Goal: Transaction & Acquisition: Purchase product/service

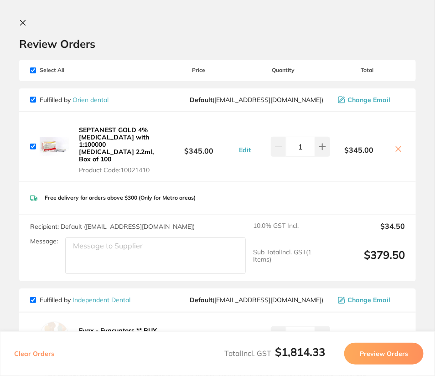
click at [19, 21] on icon at bounding box center [22, 22] width 7 height 7
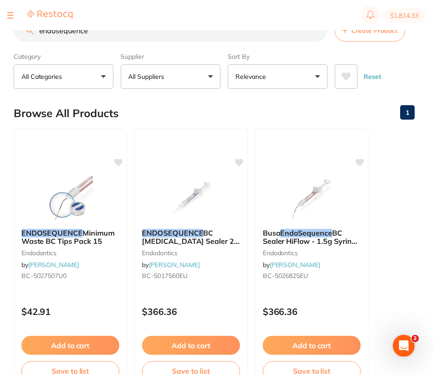
scroll to position [16, 0]
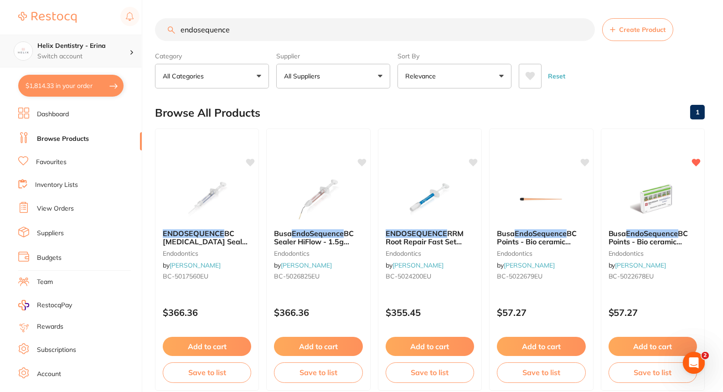
click at [115, 61] on div "Helix Dentistry - Erina Switch account" at bounding box center [70, 51] width 141 height 33
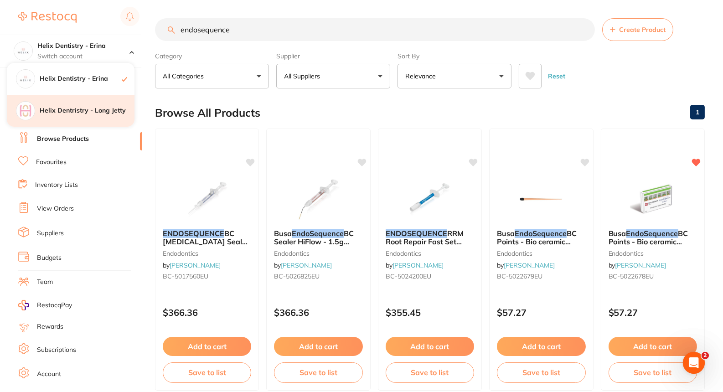
click at [84, 117] on div "Helix Dentristry - Long Jetty" at bounding box center [71, 111] width 128 height 32
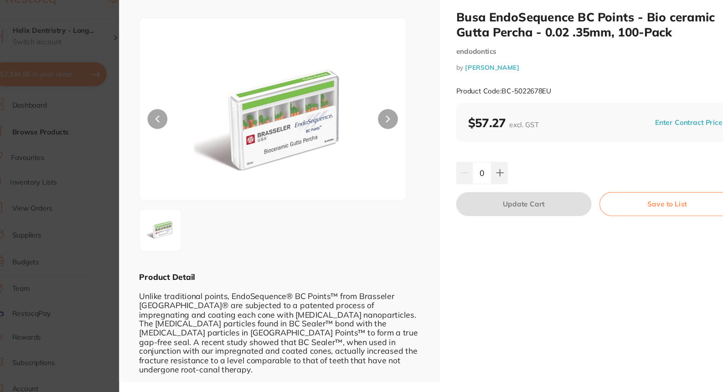
scroll to position [16, 0]
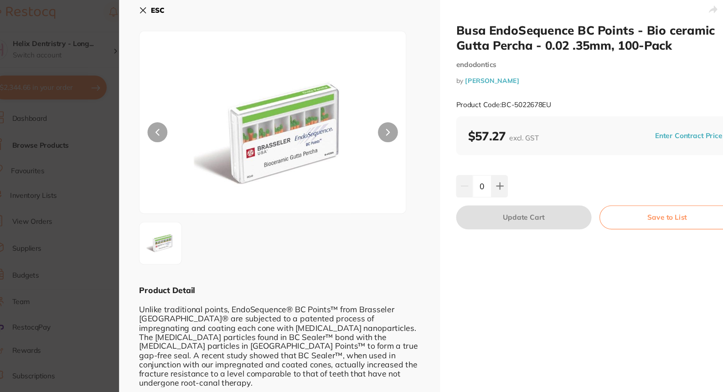
click at [116, 118] on section "Busa EndoSequence BC Points - Bio ceramic Gutta Percha - 0.02 .35mm, 100-Pack e…" at bounding box center [361, 196] width 723 height 392
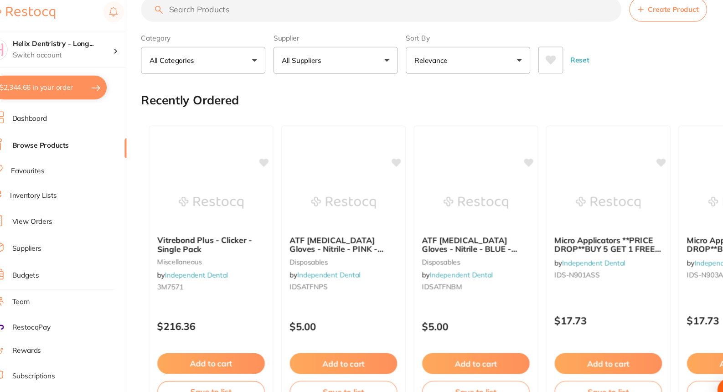
click at [238, 14] on input "search" at bounding box center [375, 14] width 440 height 23
click at [238, 14] on input "bi" at bounding box center [375, 14] width 440 height 23
type input "bio gutta percha"
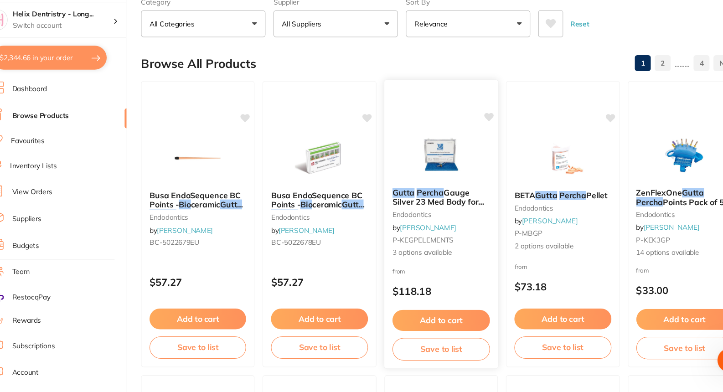
scroll to position [23, 0]
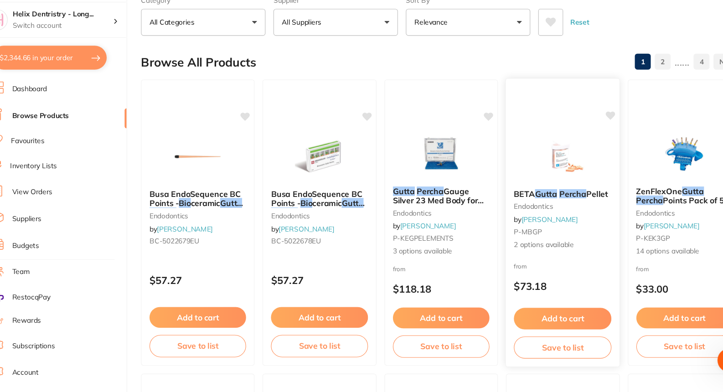
click at [538, 159] on img at bounding box center [542, 176] width 60 height 46
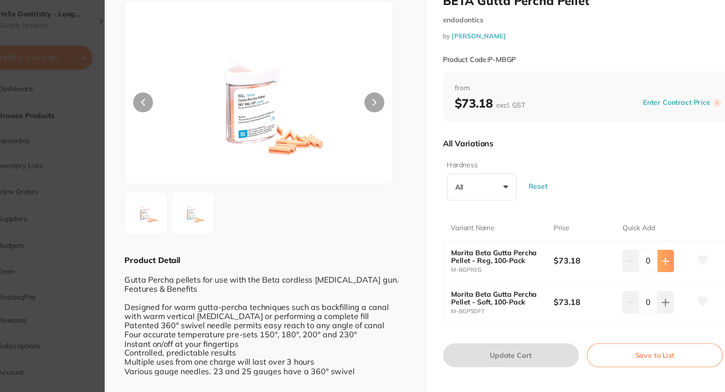
click at [645, 273] on icon at bounding box center [648, 272] width 7 height 7
type input "1"
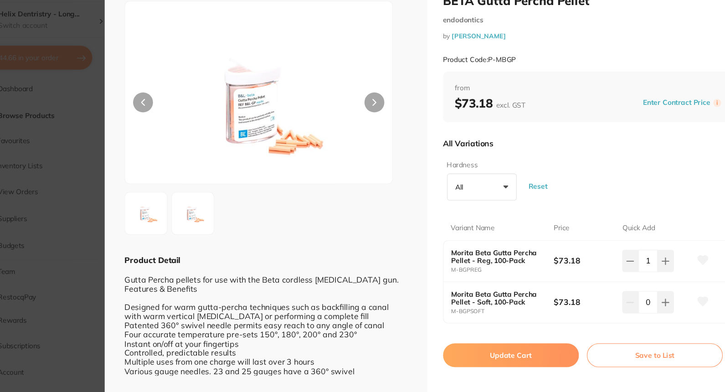
click at [492, 358] on button "Update Cart" at bounding box center [507, 358] width 124 height 22
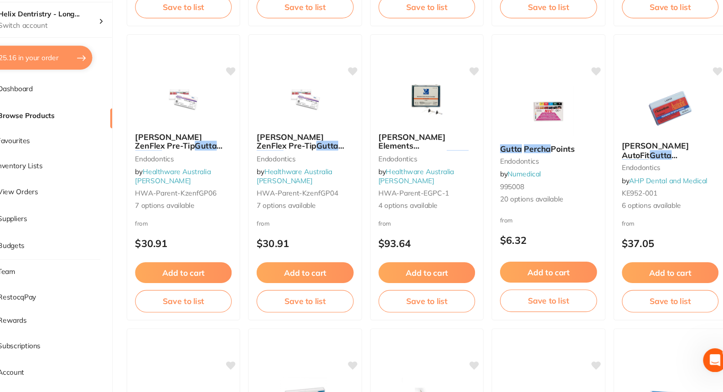
scroll to position [1142, 0]
click at [108, 81] on button "$2,425.16 in your order" at bounding box center [70, 86] width 105 height 22
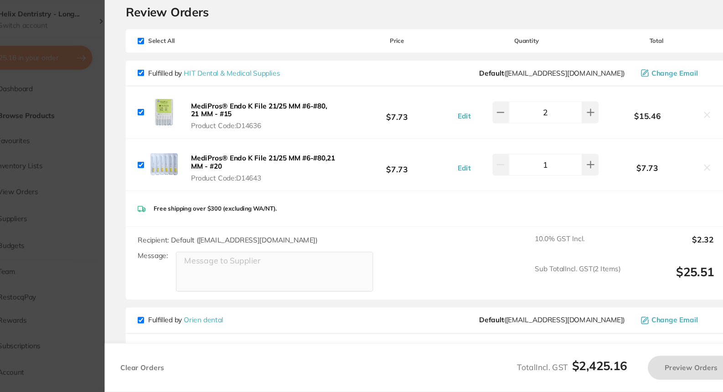
checkbox input "true"
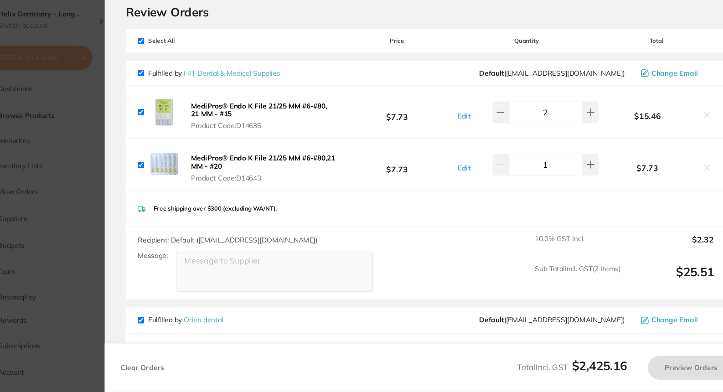
checkbox input "true"
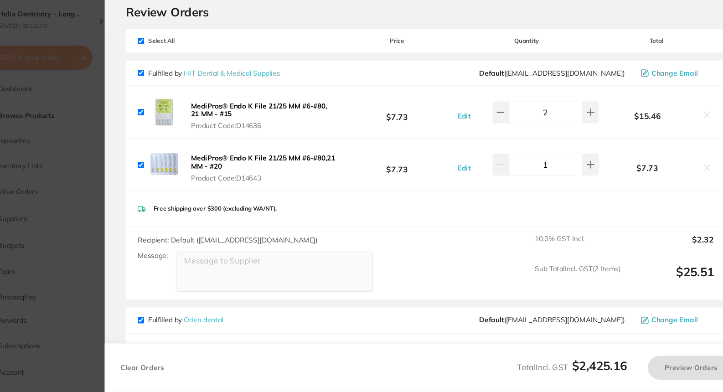
checkbox input "true"
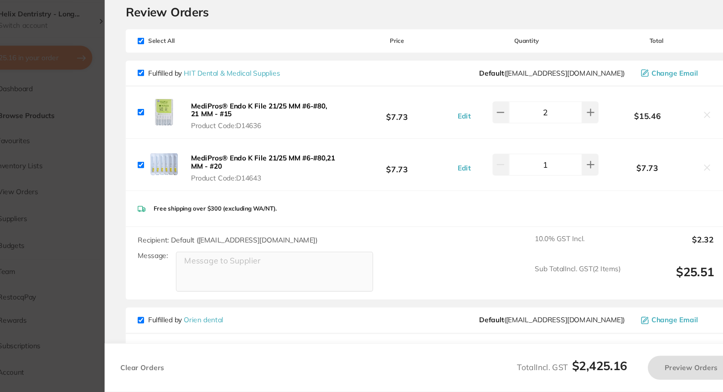
checkbox input "true"
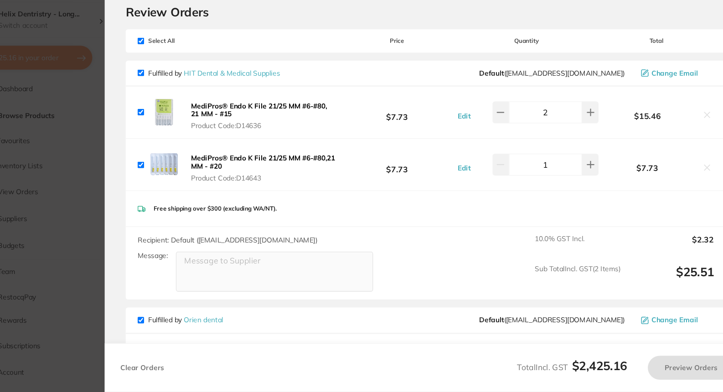
checkbox input "true"
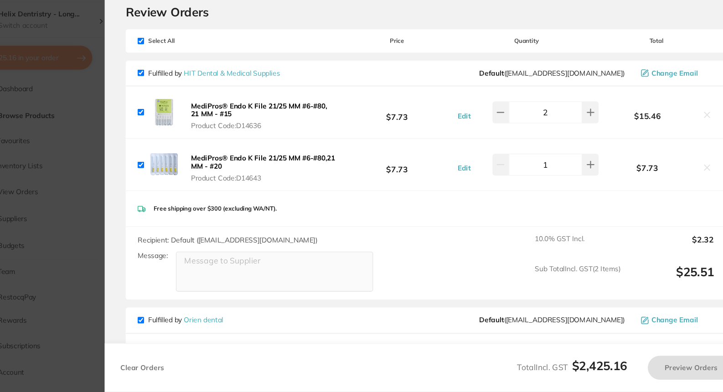
checkbox input "true"
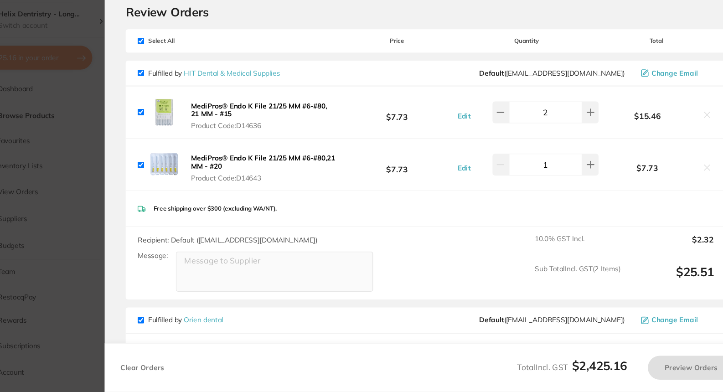
checkbox input "true"
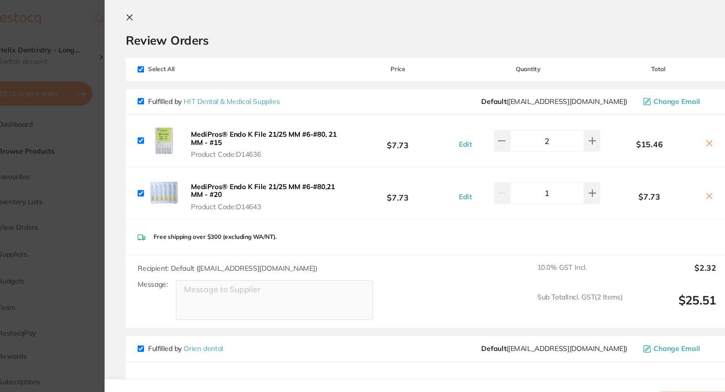
scroll to position [8, 0]
click at [129, 139] on section "Update RRP Set your pre negotiated price for this item. Item Agreed RRP (excl. …" at bounding box center [362, 196] width 725 height 392
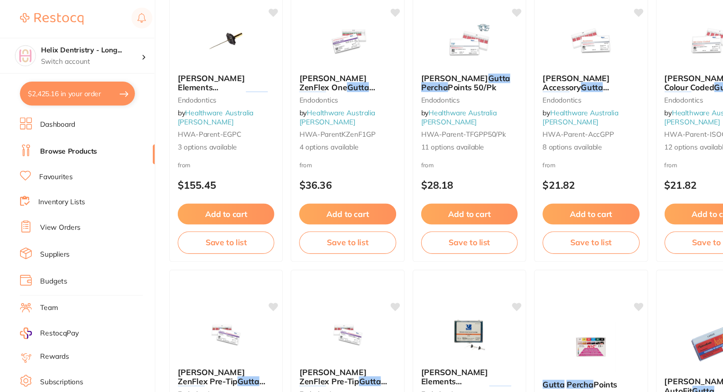
scroll to position [955, 0]
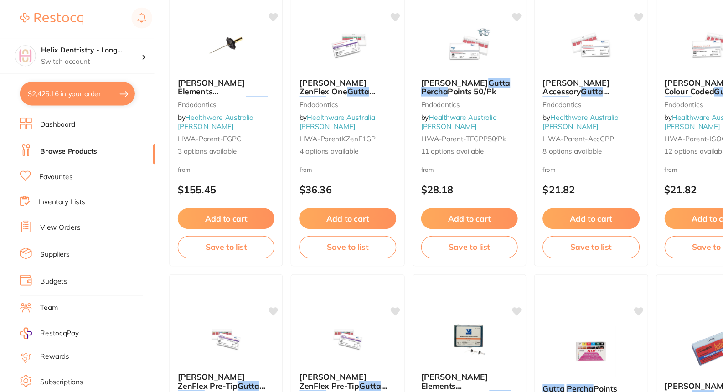
click at [102, 87] on button "$2,425.16 in your order" at bounding box center [70, 86] width 105 height 22
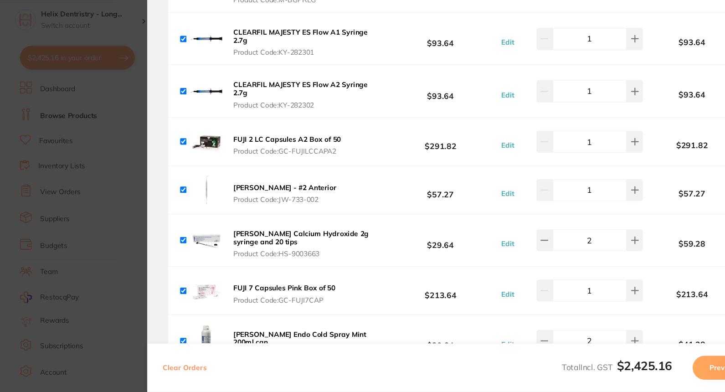
scroll to position [1574, 0]
click at [328, 193] on div "Julius Wirth Periotome - #2 Anterior Product Code: JW-733-002 $57.27 Edit 1 $57…" at bounding box center [430, 207] width 552 height 44
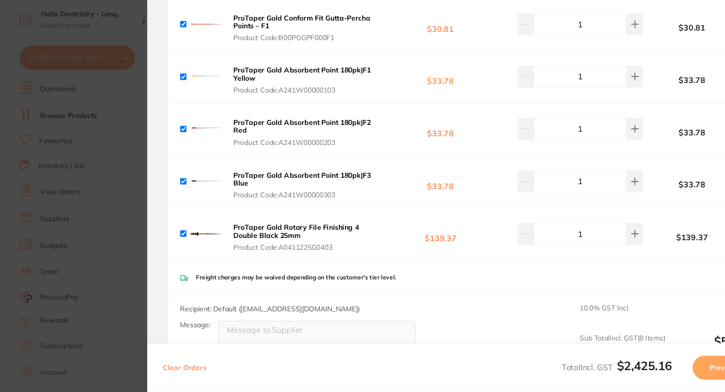
scroll to position [975, 0]
click at [114, 142] on section "Update RRP Set your pre negotiated price for this item. Item Agreed RRP (excl. …" at bounding box center [362, 196] width 725 height 392
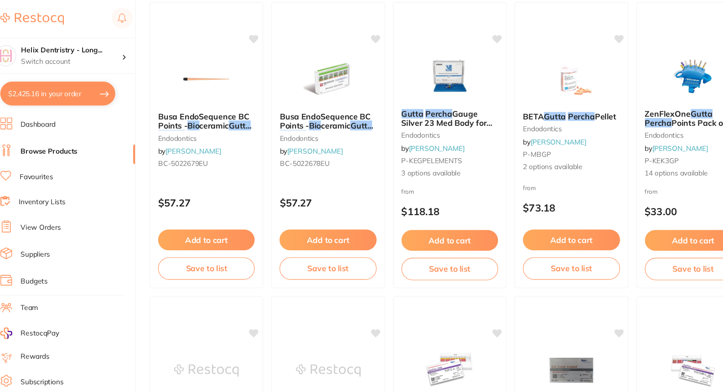
scroll to position [0, 0]
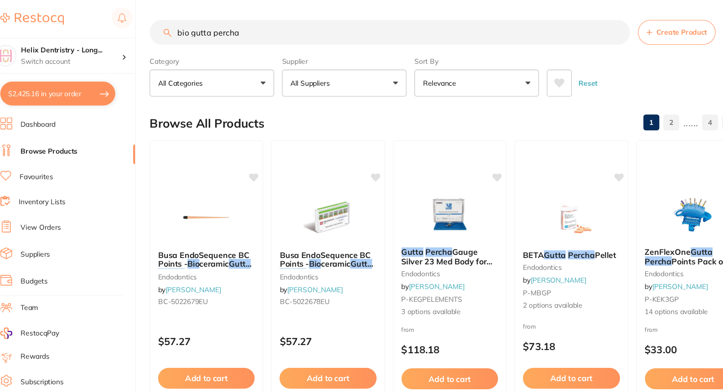
click at [280, 25] on input "bio gutta percha" at bounding box center [375, 29] width 440 height 23
click at [221, 209] on img at bounding box center [207, 199] width 60 height 46
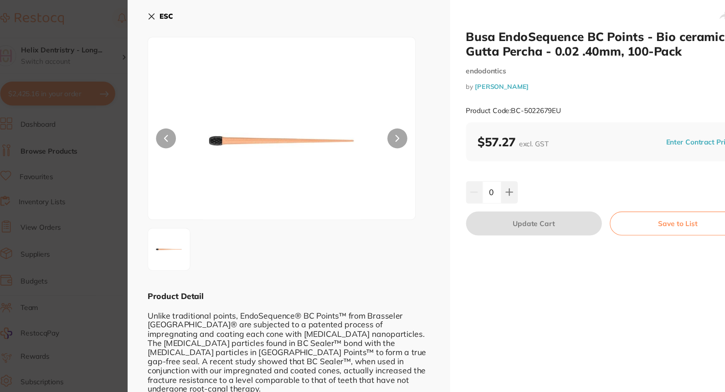
click at [115, 186] on section "Busa EndoSequence BC Points - Bio ceramic Gutta Percha - 0.02 .40mm, 100-Pack e…" at bounding box center [362, 196] width 725 height 392
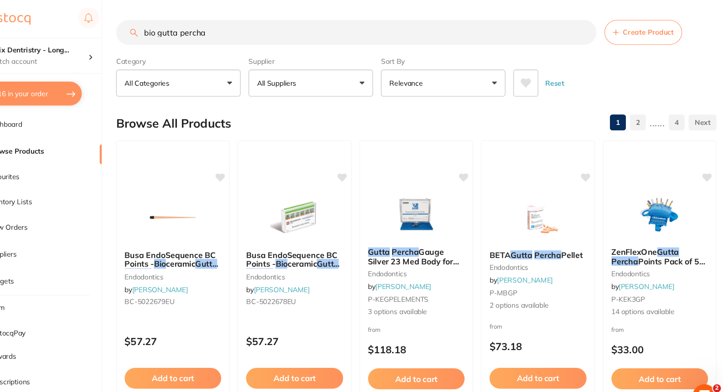
click at [417, 26] on input "bio gutta percha" at bounding box center [375, 29] width 440 height 23
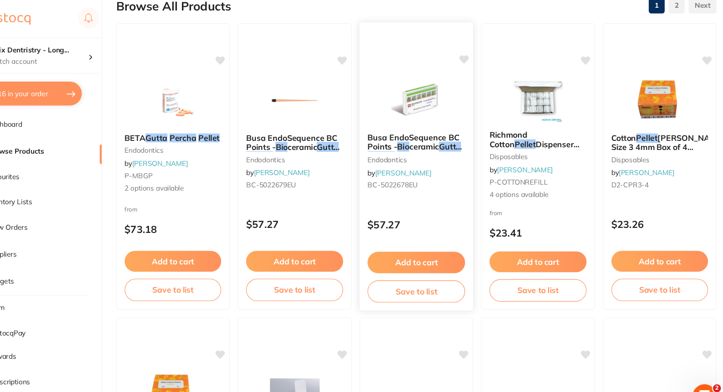
scroll to position [106, 0]
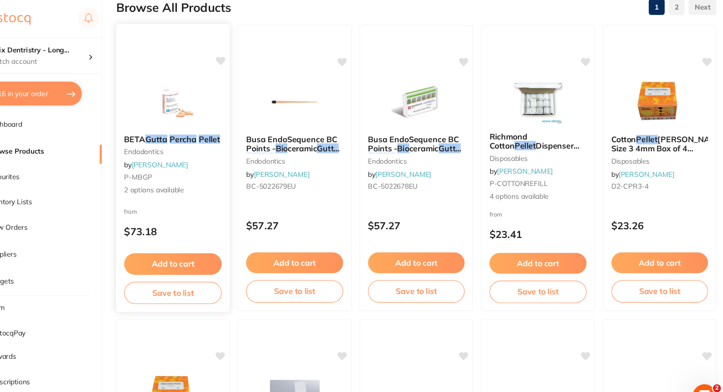
click at [212, 97] on img at bounding box center [207, 93] width 60 height 46
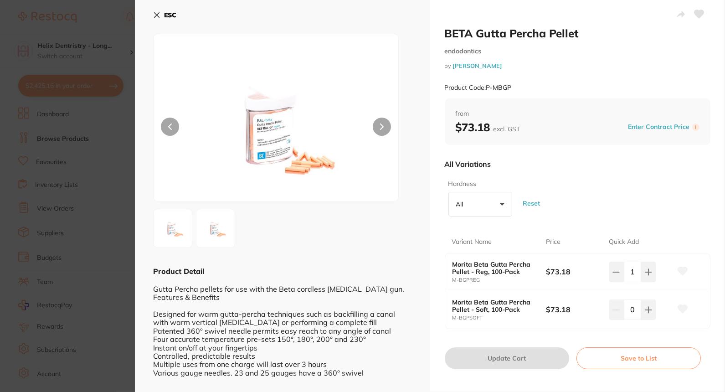
click at [99, 60] on section "BETA Gutta Percha Pellet endodontics by Henry Schein Halas Product Code: P-MBGP…" at bounding box center [362, 196] width 725 height 392
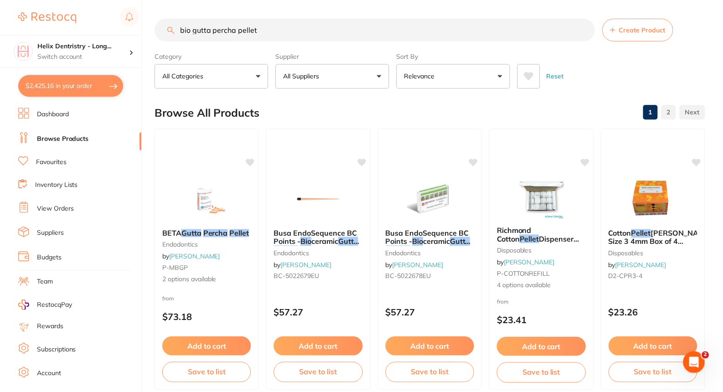
scroll to position [106, 0]
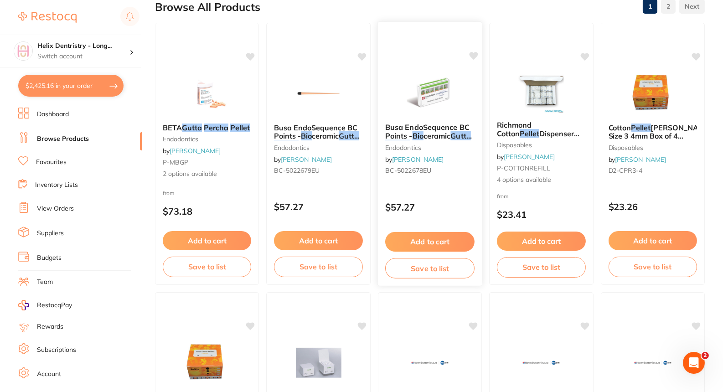
click at [406, 100] on img at bounding box center [430, 93] width 60 height 46
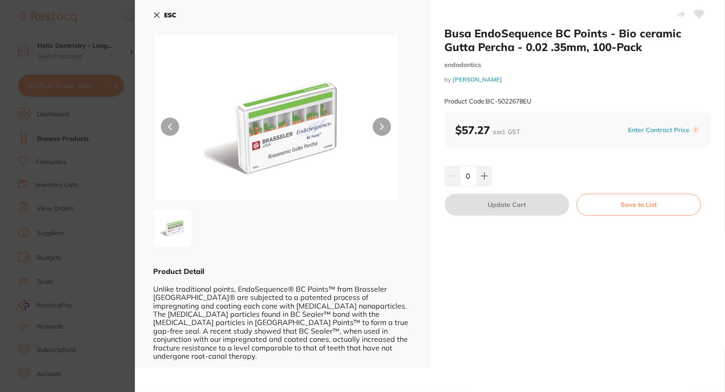
click at [109, 135] on section "Busa EndoSequence BC Points - Bio ceramic Gutta Percha - 0.02 .35mm, 100-Pack e…" at bounding box center [362, 196] width 725 height 392
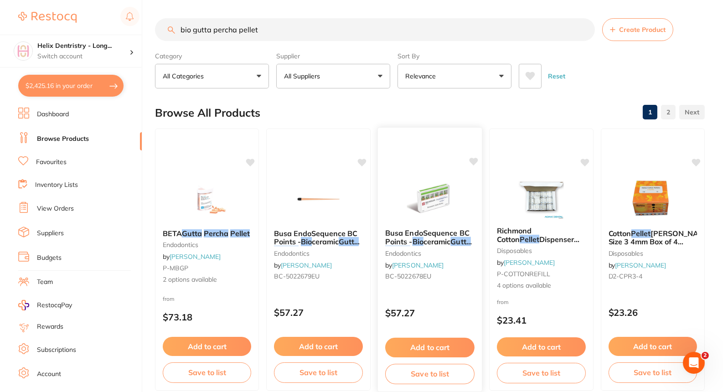
click at [422, 209] on img at bounding box center [430, 199] width 60 height 46
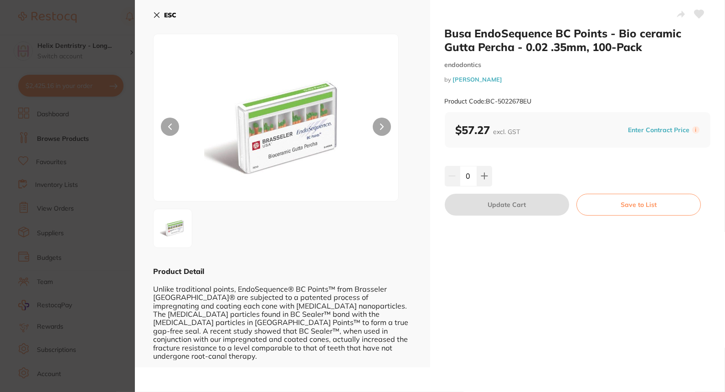
click at [116, 195] on section "Busa EndoSequence BC Points - Bio ceramic Gutta Percha - 0.02 .35mm, 100-Pack e…" at bounding box center [362, 196] width 725 height 392
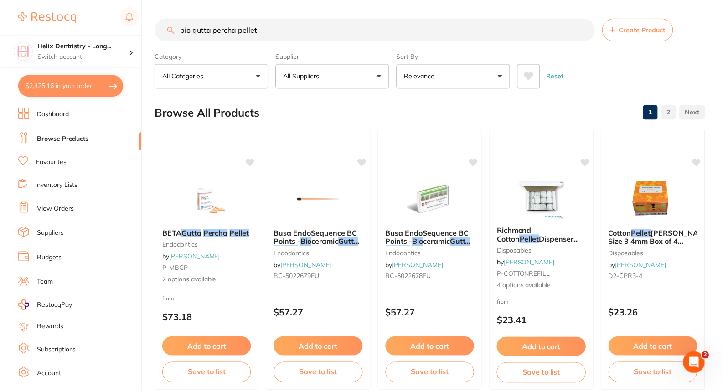
scroll to position [6, 0]
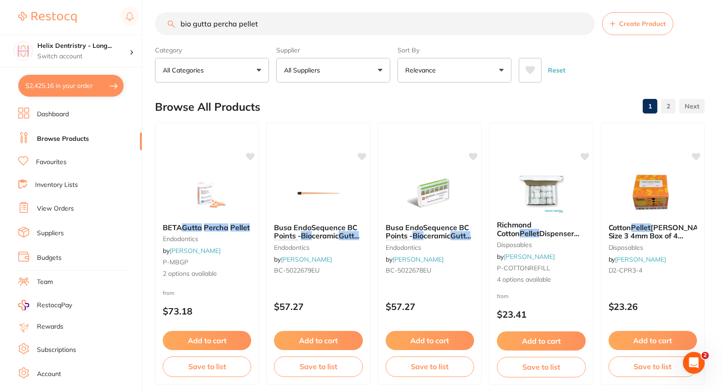
click at [218, 29] on input "bio gutta percha pellet" at bounding box center [375, 23] width 440 height 23
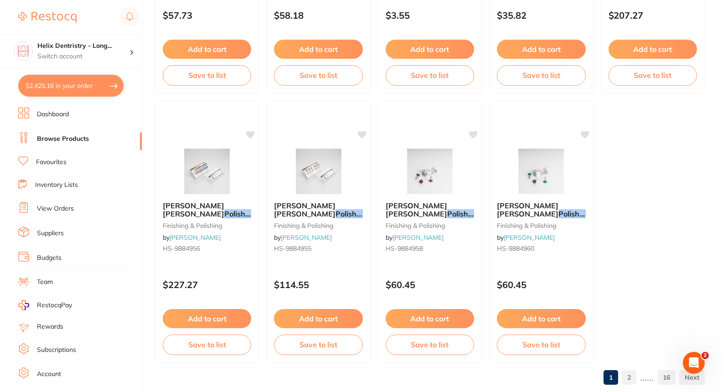
scroll to position [2740, 0]
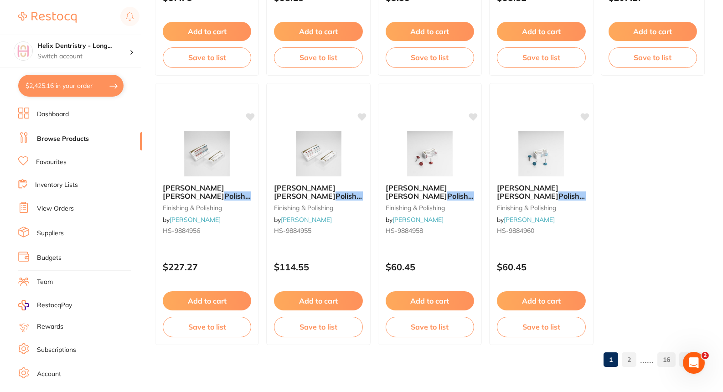
click at [632, 361] on link "2" at bounding box center [629, 360] width 15 height 18
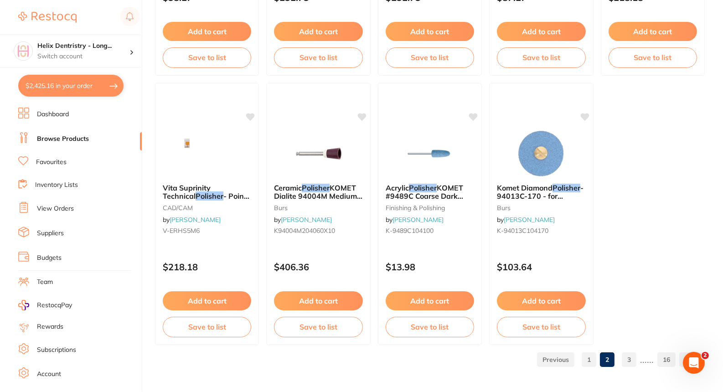
click at [635, 357] on link "3" at bounding box center [629, 360] width 15 height 18
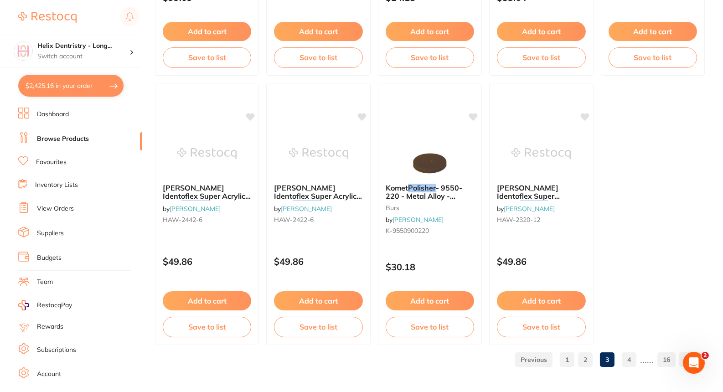
click at [629, 364] on link "4" at bounding box center [629, 360] width 15 height 18
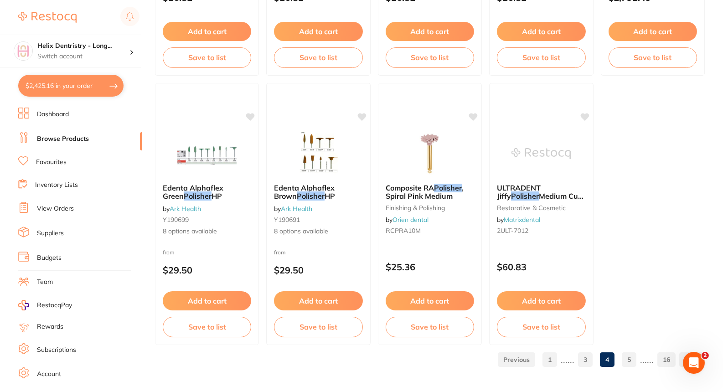
click at [629, 357] on link "5" at bounding box center [629, 360] width 15 height 18
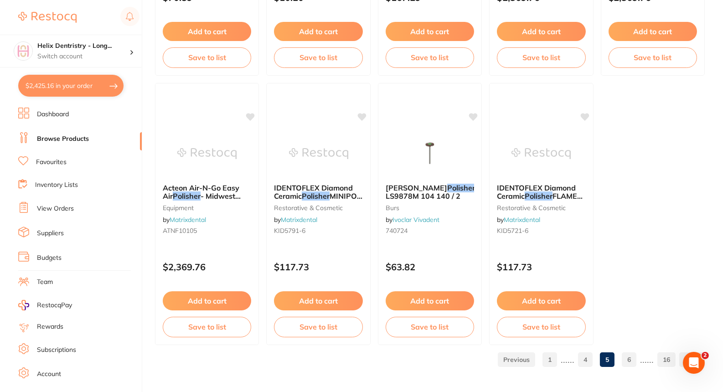
click at [633, 352] on link "6" at bounding box center [629, 360] width 15 height 18
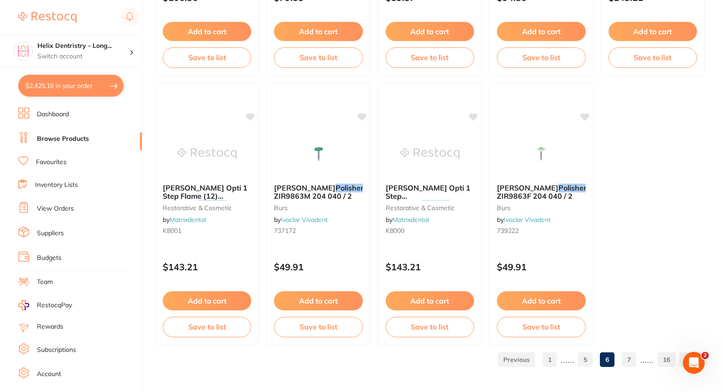
click at [636, 354] on link "7" at bounding box center [629, 360] width 15 height 18
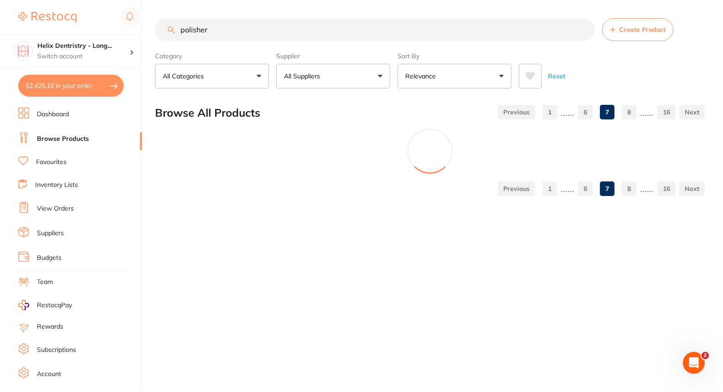
scroll to position [0, 0]
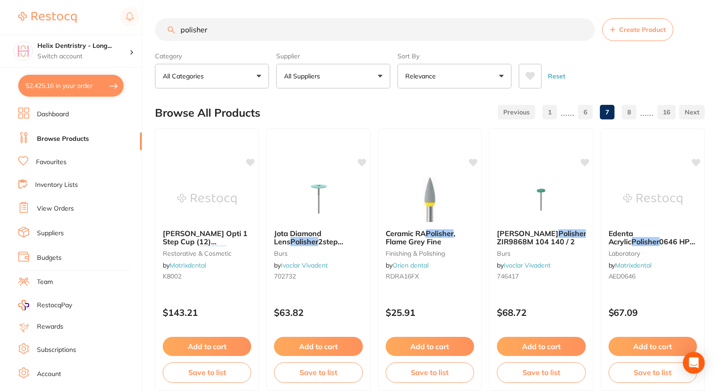
click at [440, 30] on input "polisher" at bounding box center [375, 29] width 440 height 23
click at [440, 26] on input "polisher" at bounding box center [375, 29] width 440 height 23
type input "shofu one gloss"
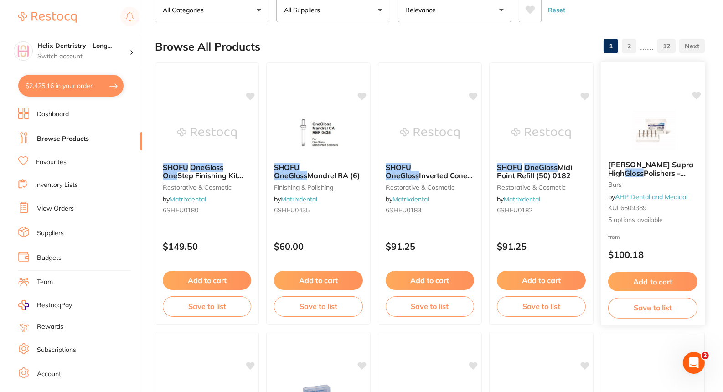
scroll to position [66, 0]
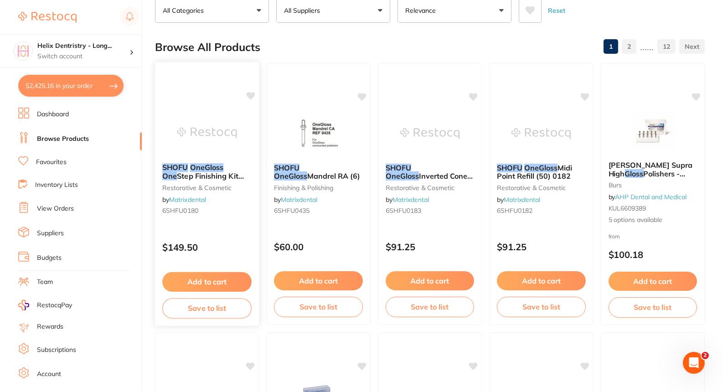
click at [228, 141] on img at bounding box center [207, 133] width 60 height 46
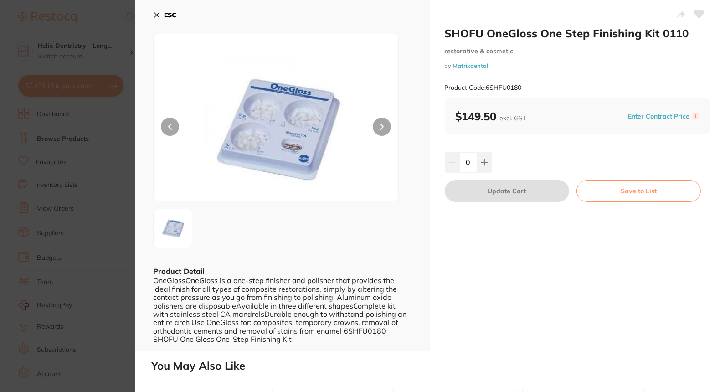
click at [103, 208] on section "SHOFU OneGloss One Step Finishing Kit 0110 restorative & cosmetic by Matrixdent…" at bounding box center [362, 196] width 725 height 392
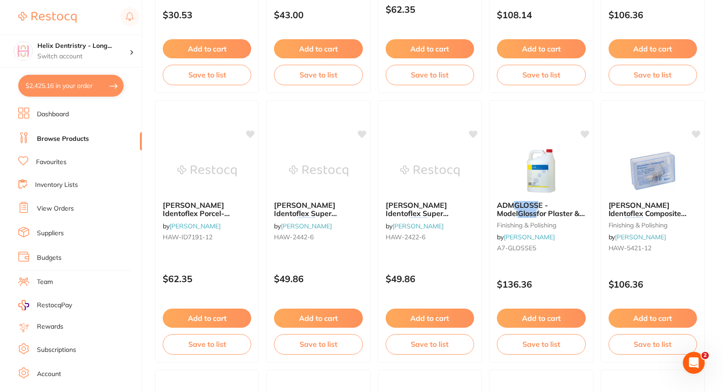
scroll to position [838, 0]
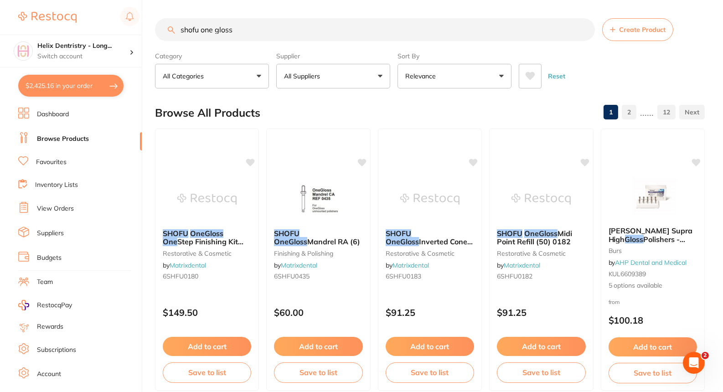
scroll to position [66, 0]
click at [229, 37] on input "shofu one gloss" at bounding box center [375, 29] width 440 height 23
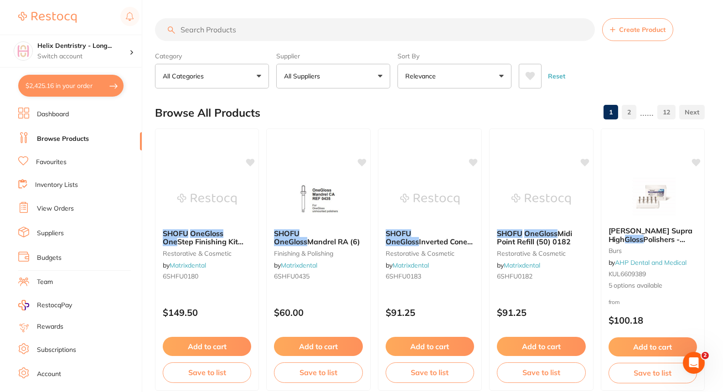
type input "\"
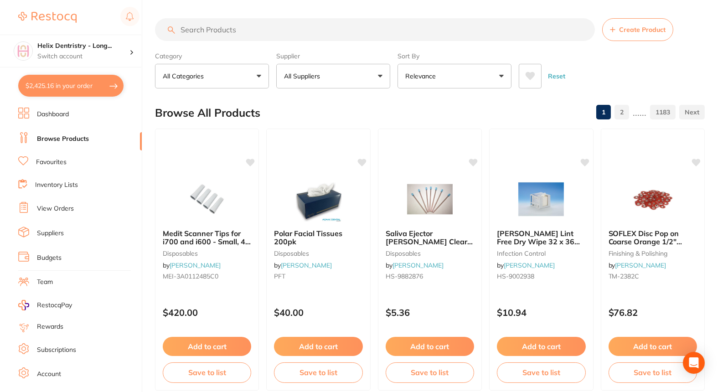
click at [229, 37] on input "search" at bounding box center [375, 29] width 440 height 23
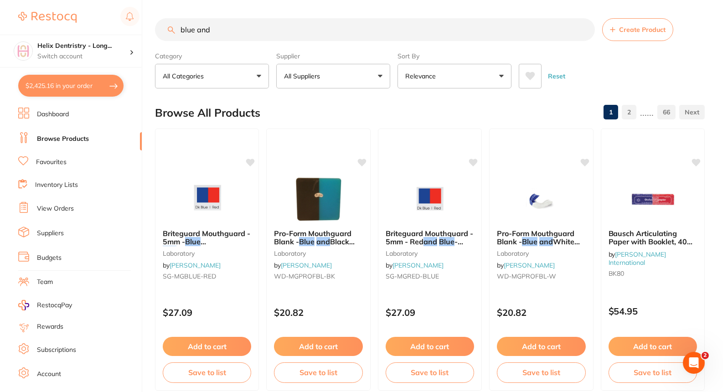
drag, startPoint x: 234, startPoint y: 29, endPoint x: 153, endPoint y: 23, distance: 80.9
click at [153, 23] on div "$2,425.16 Helix Dentristry - Long... Switch account Helix Dentistry - Erina Hel…" at bounding box center [361, 196] width 723 height 392
type input "polishing cup"
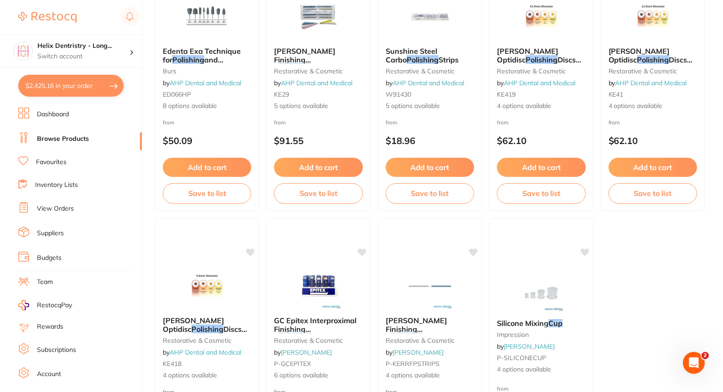
scroll to position [2740, 0]
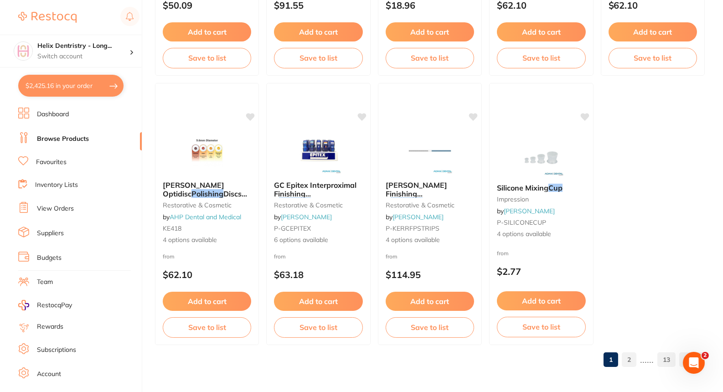
click at [628, 353] on link "2" at bounding box center [629, 360] width 15 height 18
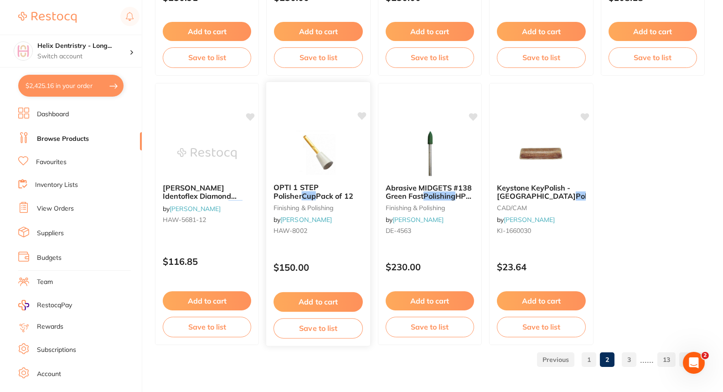
click at [317, 163] on img at bounding box center [319, 153] width 60 height 46
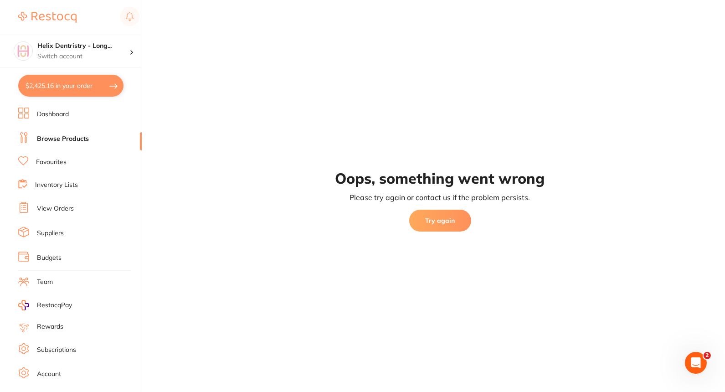
click at [440, 225] on button "Try again" at bounding box center [440, 221] width 62 height 22
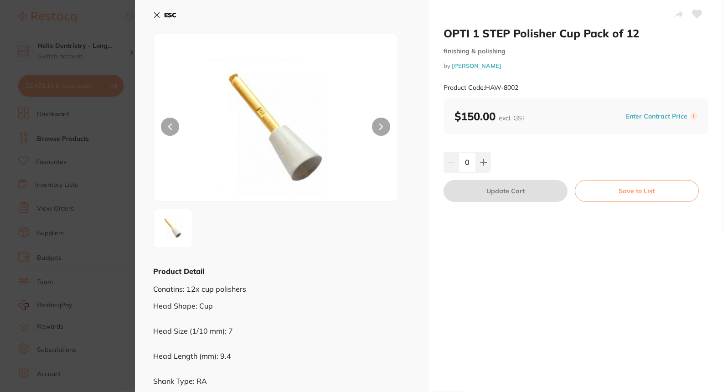
click at [383, 126] on button at bounding box center [381, 127] width 18 height 18
click at [123, 137] on section "OPTI 1 STEP Polisher Cup Pack of 12 finishing & polishing by Henry Schein Halas…" at bounding box center [361, 196] width 723 height 392
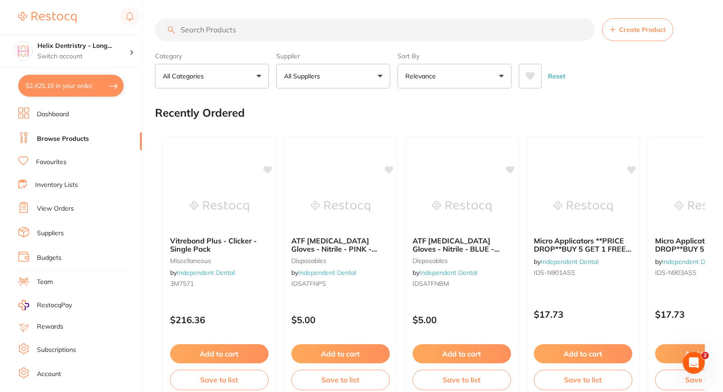
click at [247, 78] on button "All Categories" at bounding box center [212, 76] width 114 height 25
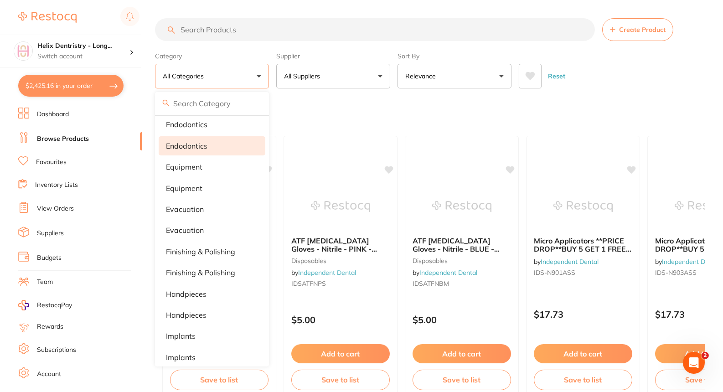
scroll to position [260, 0]
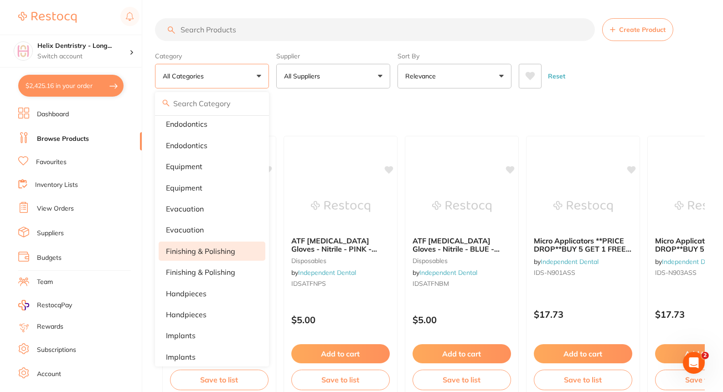
click at [211, 253] on p "finishing & polishing" at bounding box center [200, 251] width 69 height 8
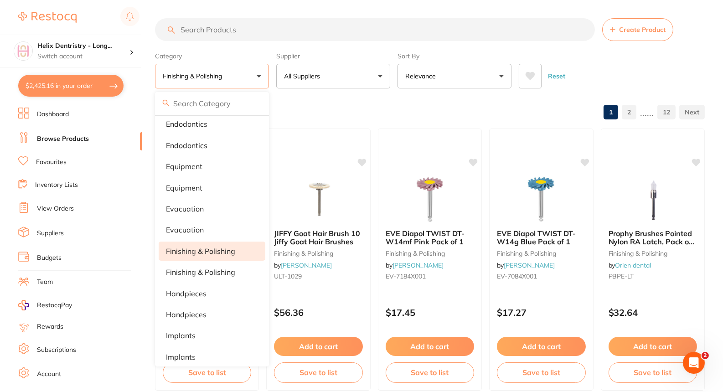
scroll to position [0, 0]
click at [322, 31] on input "search" at bounding box center [375, 29] width 440 height 23
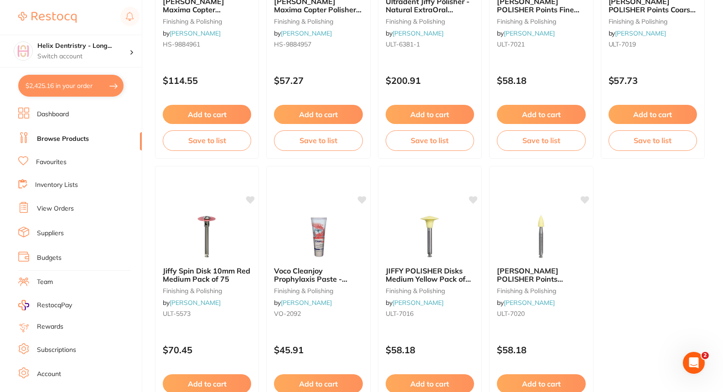
scroll to position [2740, 0]
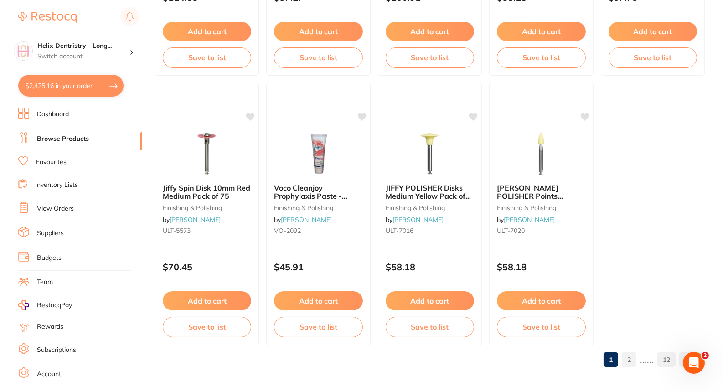
click at [626, 359] on link "2" at bounding box center [629, 360] width 15 height 18
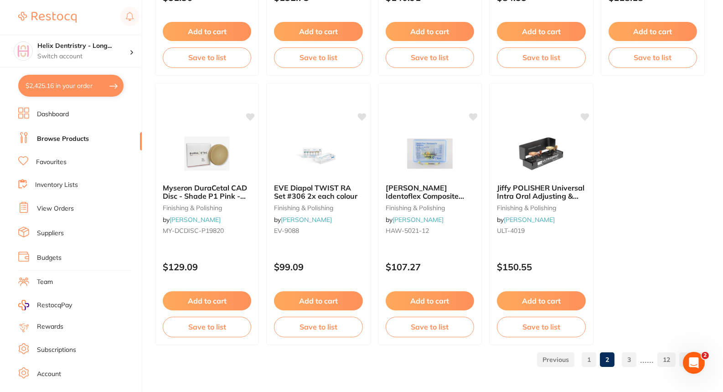
click at [630, 356] on link "3" at bounding box center [629, 360] width 15 height 18
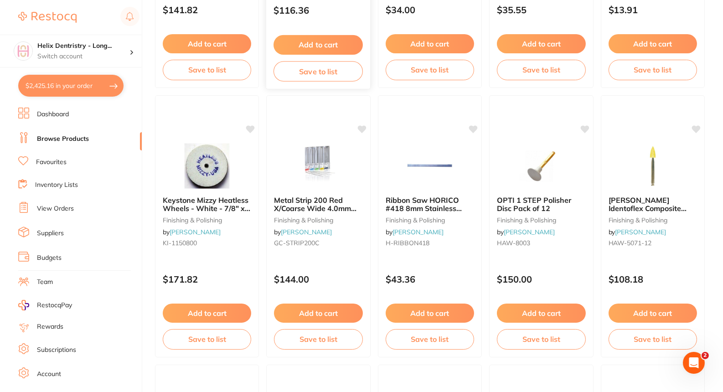
scroll to position [2190, 0]
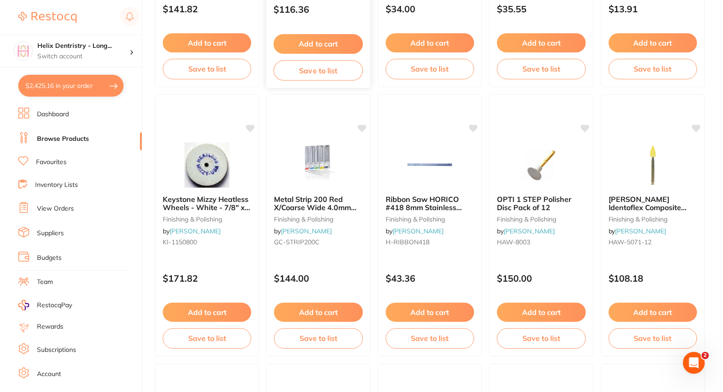
click at [355, 348] on button "Save to list" at bounding box center [318, 338] width 88 height 20
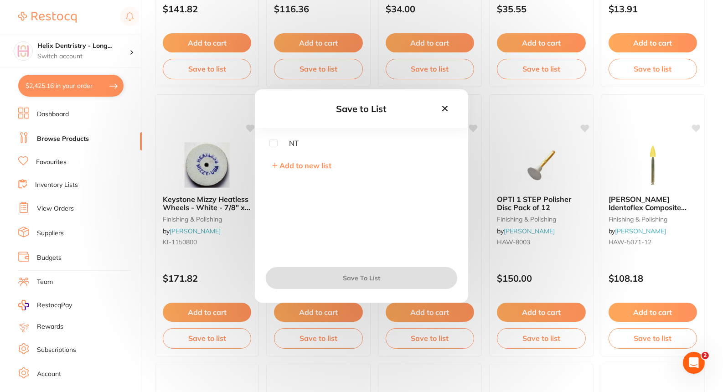
click at [444, 108] on icon at bounding box center [444, 108] width 5 height 5
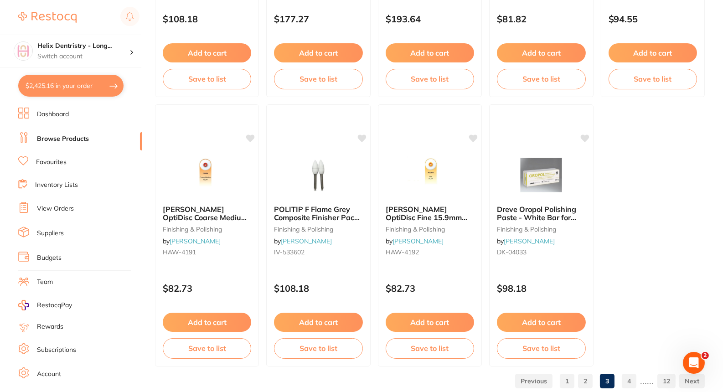
scroll to position [2740, 0]
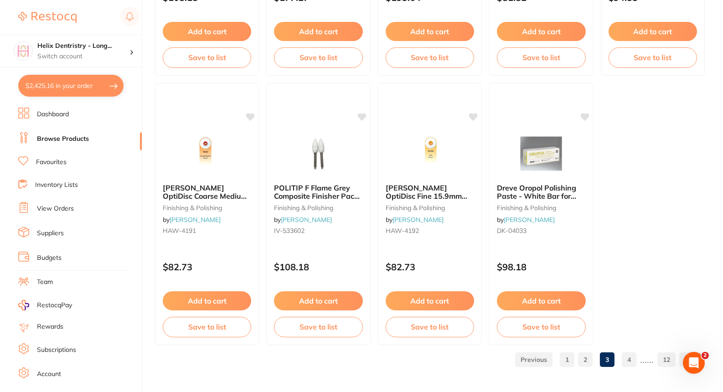
click at [628, 359] on link "4" at bounding box center [629, 360] width 15 height 18
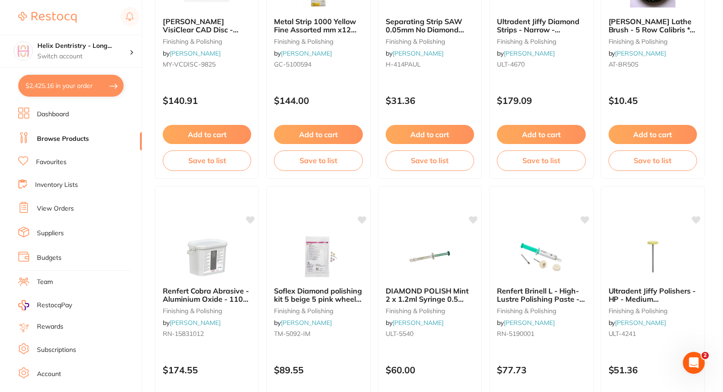
scroll to position [2099, 0]
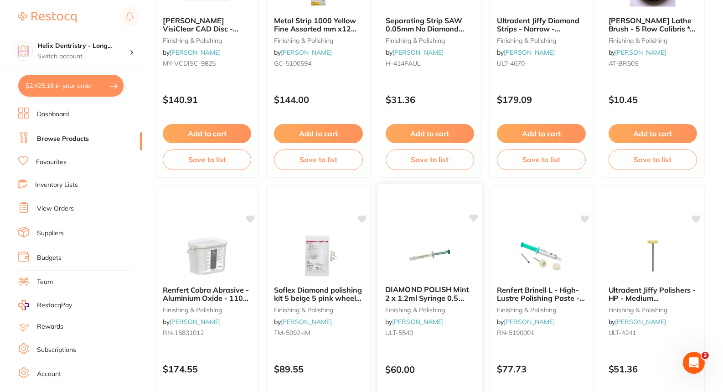
click at [474, 216] on icon at bounding box center [474, 218] width 9 height 8
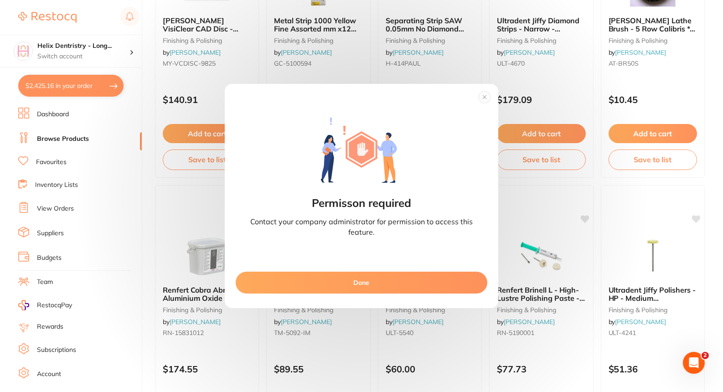
click at [481, 93] on circle at bounding box center [485, 97] width 10 height 10
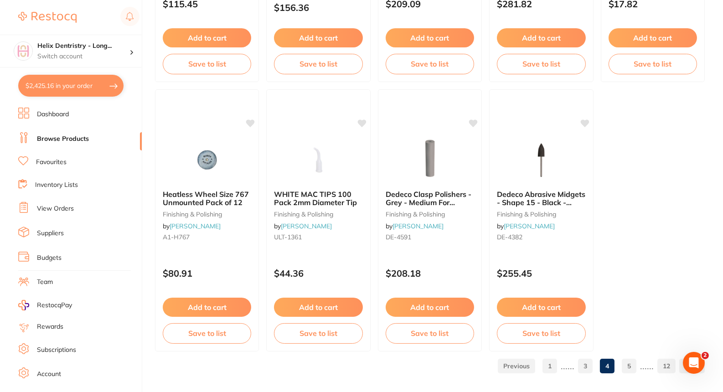
scroll to position [2740, 0]
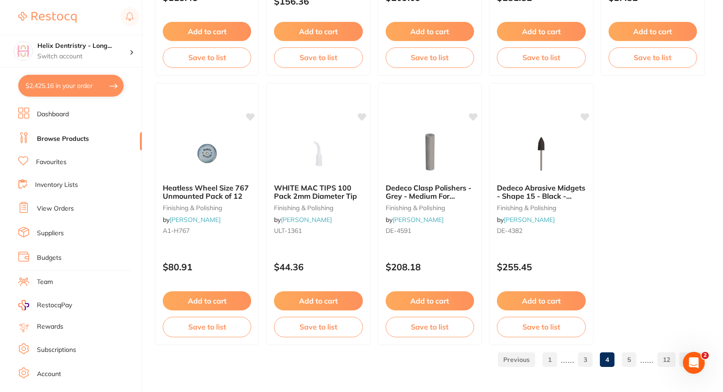
click at [630, 353] on link "5" at bounding box center [629, 360] width 15 height 18
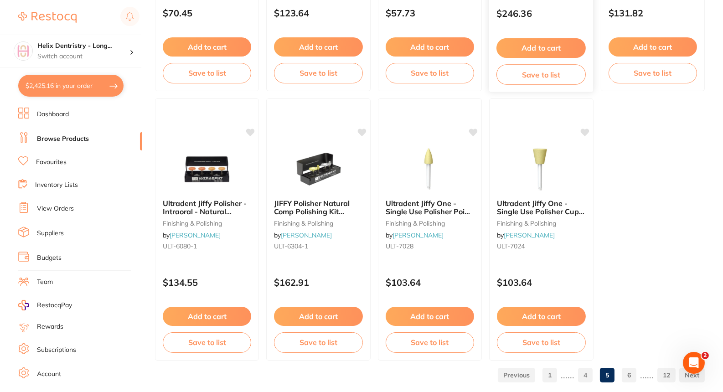
scroll to position [2724, 0]
click at [630, 374] on link "6" at bounding box center [629, 376] width 15 height 18
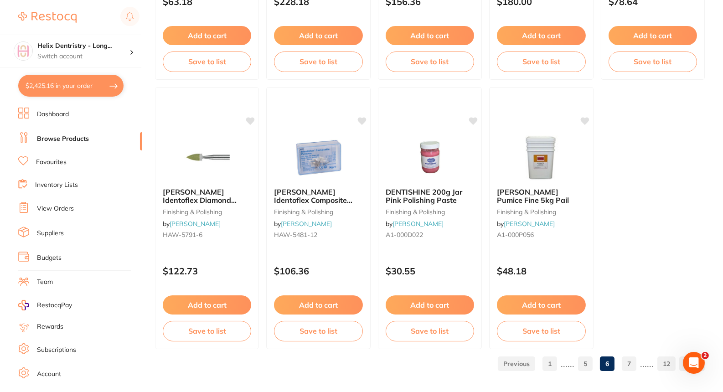
scroll to position [2740, 0]
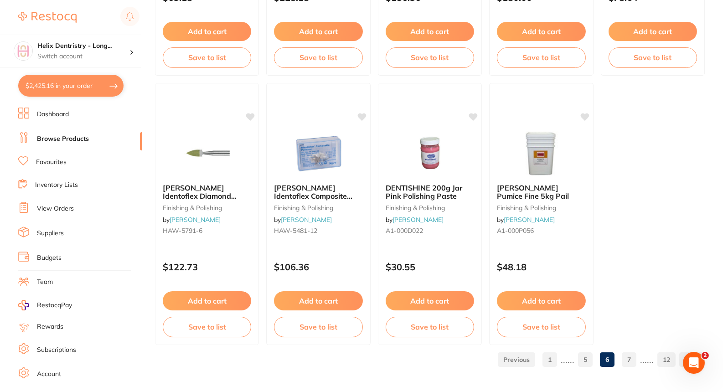
click at [634, 363] on link "7" at bounding box center [629, 360] width 15 height 18
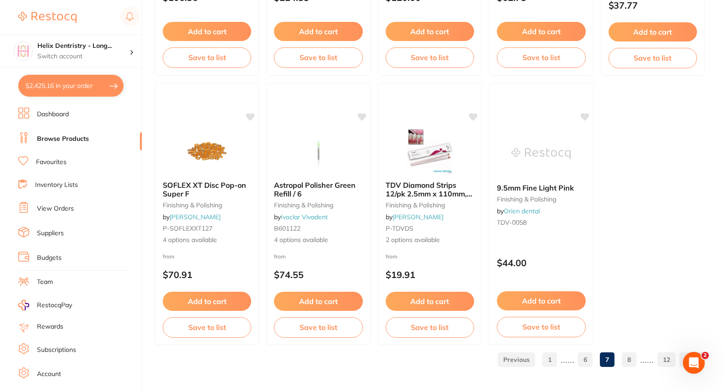
click at [632, 358] on link "8" at bounding box center [629, 360] width 15 height 18
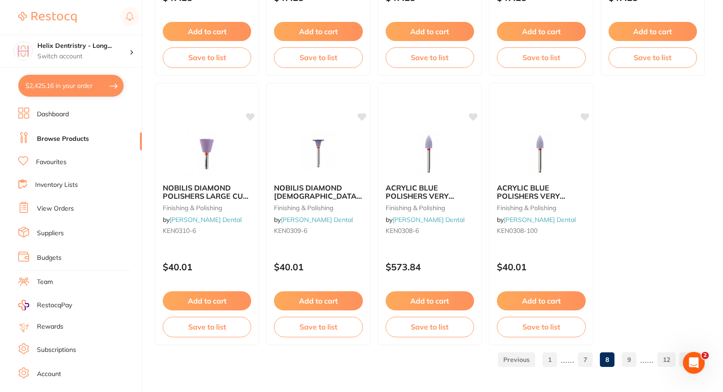
drag, startPoint x: 232, startPoint y: 192, endPoint x: 222, endPoint y: 191, distance: 9.7
click at [222, 191] on span "NOBILIS DIAMOND POLISHERS LARGE CUP PK6" at bounding box center [206, 196] width 86 height 26
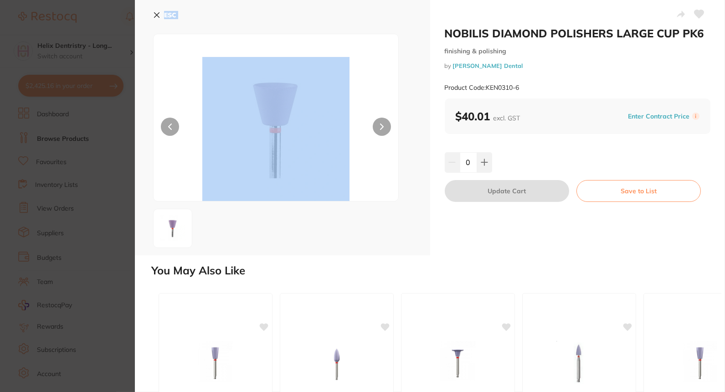
drag, startPoint x: 153, startPoint y: 167, endPoint x: 121, endPoint y: 162, distance: 32.8
click at [121, 162] on section "NOBILIS DIAMOND POLISHERS LARGE CUP PK6 finishing & polishing by Erskine Dental…" at bounding box center [362, 196] width 725 height 392
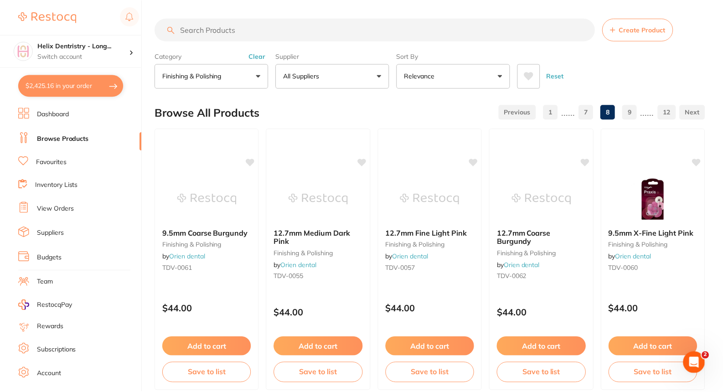
scroll to position [2740, 0]
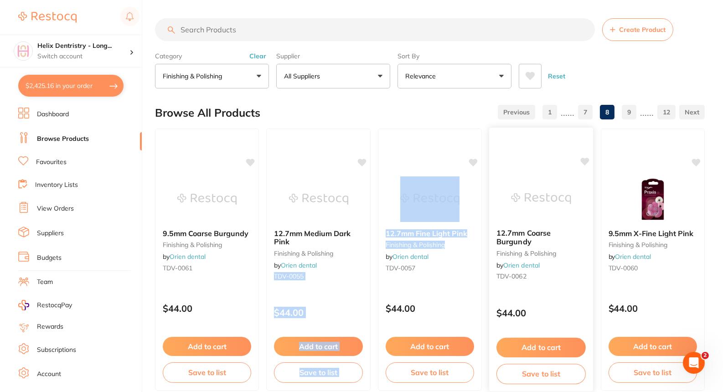
drag, startPoint x: 366, startPoint y: 258, endPoint x: 491, endPoint y: 265, distance: 125.1
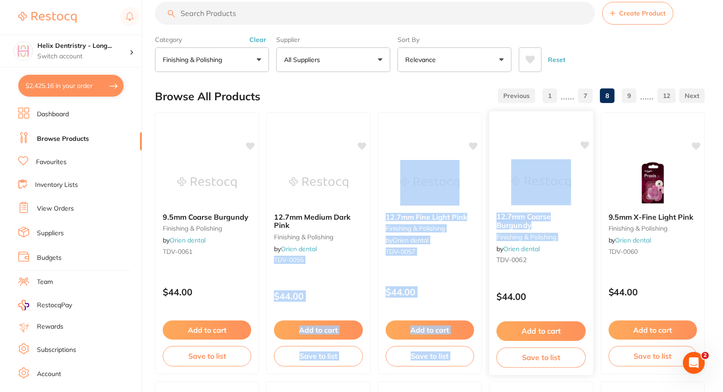
scroll to position [20, 0]
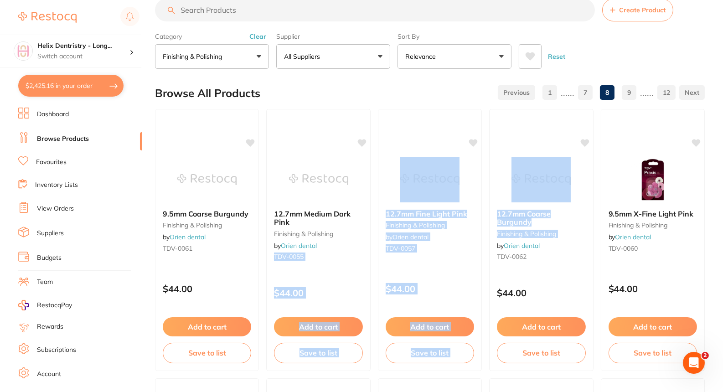
click at [628, 87] on link "9" at bounding box center [629, 92] width 15 height 18
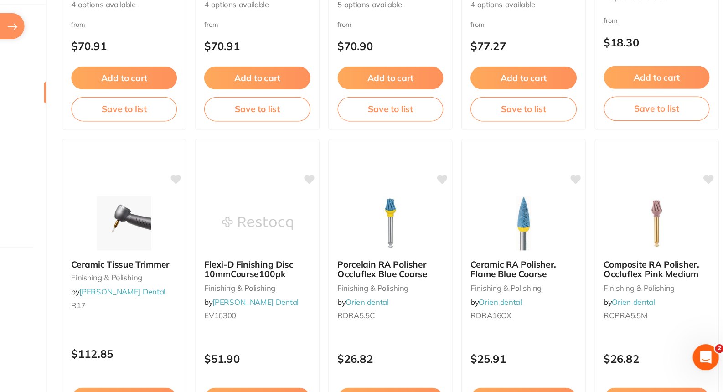
scroll to position [2111, 0]
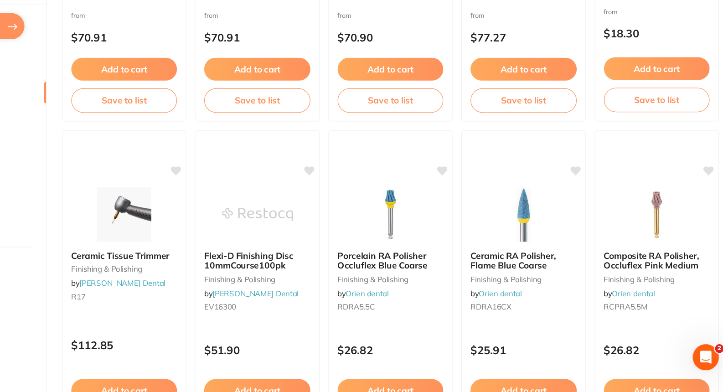
click at [549, 173] on div at bounding box center [541, 184] width 103 height 23
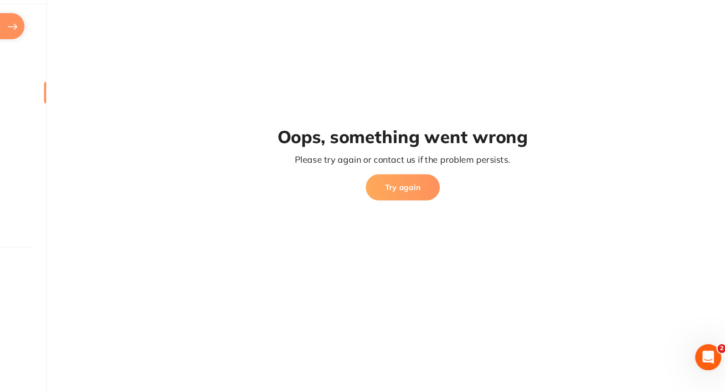
drag, startPoint x: 447, startPoint y: 232, endPoint x: 424, endPoint y: 219, distance: 26.1
click at [424, 217] on button "Try again" at bounding box center [440, 221] width 62 height 22
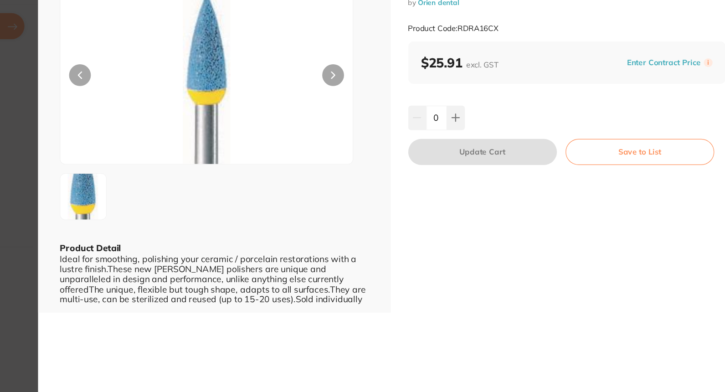
click at [424, 217] on div "ESC Product Detail Ideal for smoothing, polishing your ceramic / porcelain rest…" at bounding box center [282, 163] width 295 height 326
